Goal: Task Accomplishment & Management: Use online tool/utility

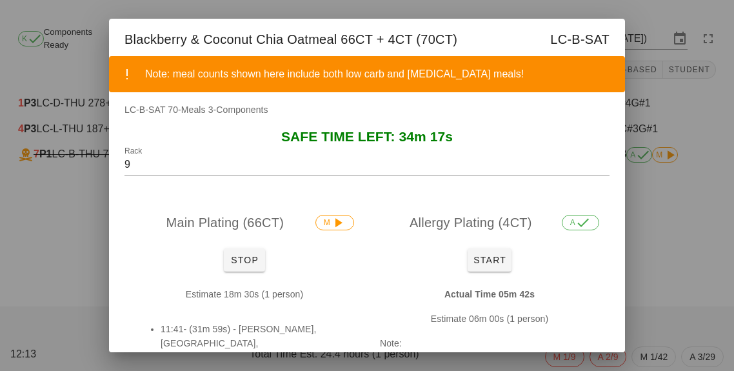
scroll to position [45, 0]
click at [251, 265] on button "Stop" at bounding box center [244, 259] width 41 height 23
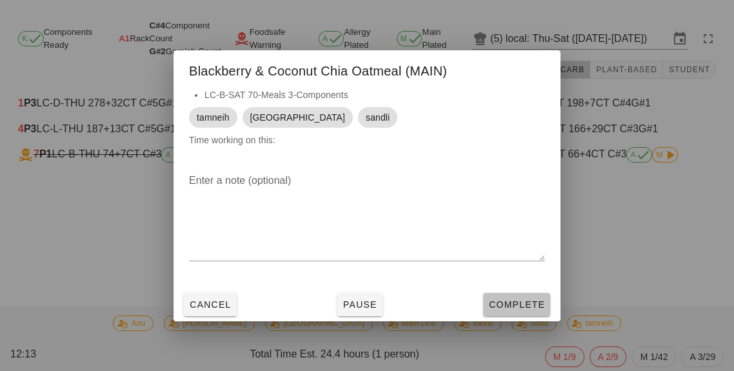
click at [509, 295] on button "Complete" at bounding box center [516, 304] width 67 height 23
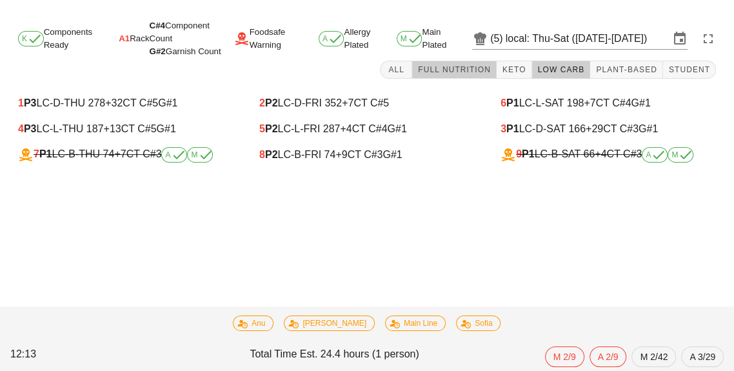
click at [465, 65] on span "Full Nutrition" at bounding box center [453, 69] width 73 height 9
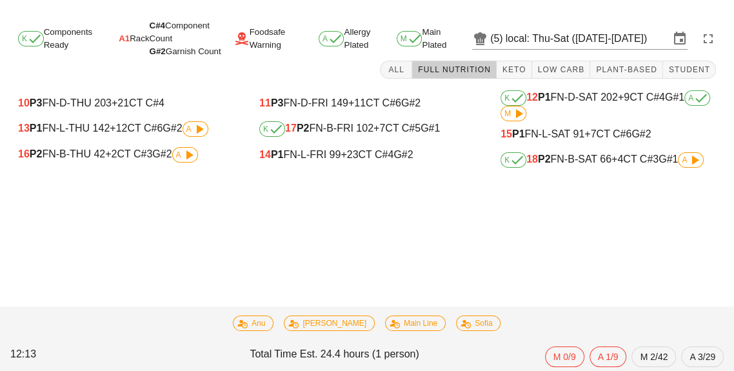
click at [122, 147] on div "16 P2 FN-B-THU 42 +2 CT C#3 G#2 A" at bounding box center [125, 154] width 215 height 15
type input "16"
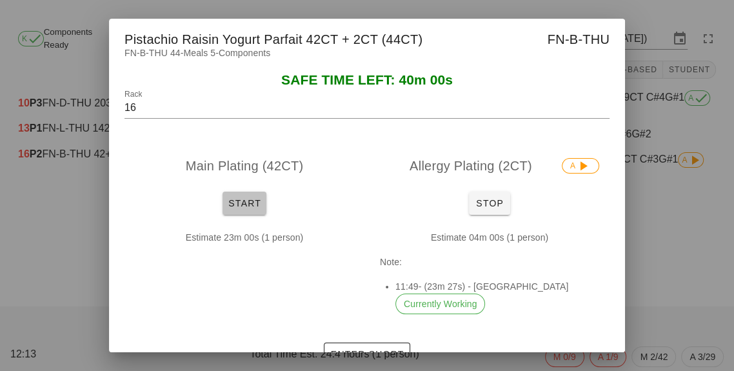
click at [240, 199] on span "Start" at bounding box center [245, 203] width 34 height 10
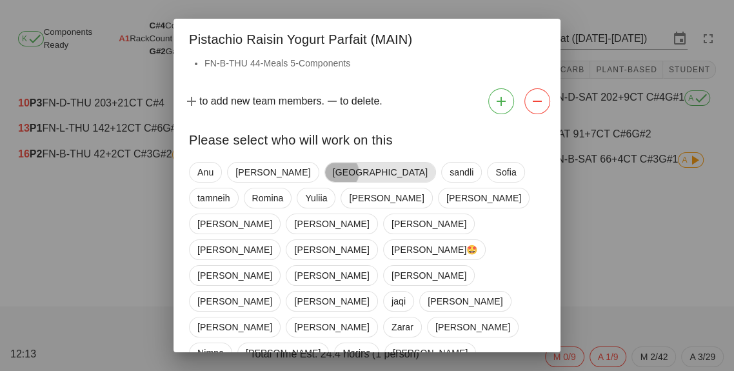
click at [333, 164] on span "[GEOGRAPHIC_DATA]" at bounding box center [380, 171] width 95 height 19
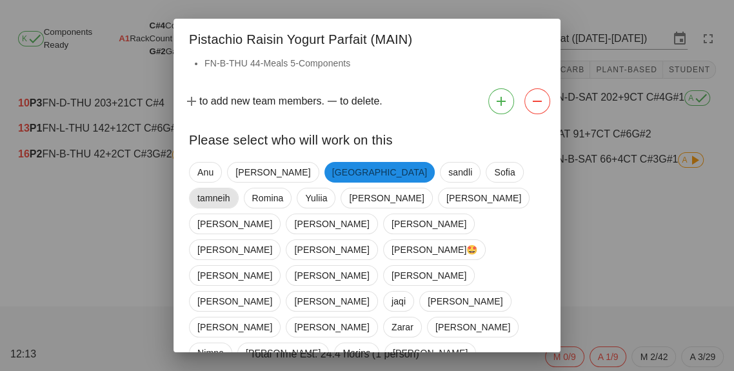
click at [230, 188] on span "tamneih" at bounding box center [213, 197] width 33 height 19
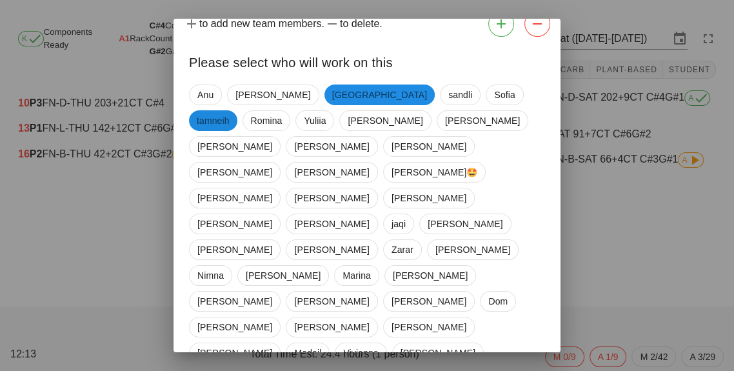
scroll to position [88, 0]
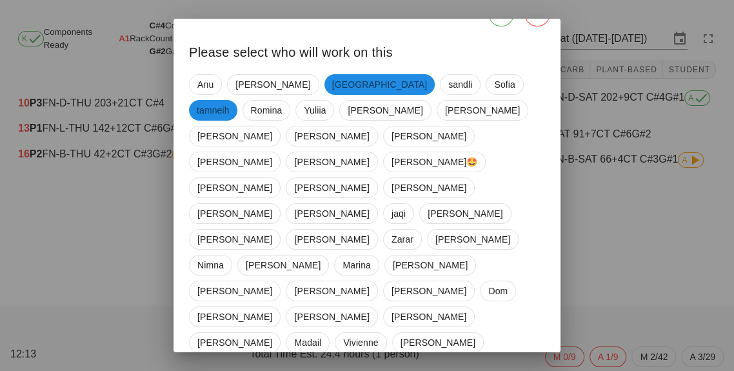
click at [383, 358] on span "van" at bounding box center [399, 368] width 32 height 21
